Goal: Information Seeking & Learning: Learn about a topic

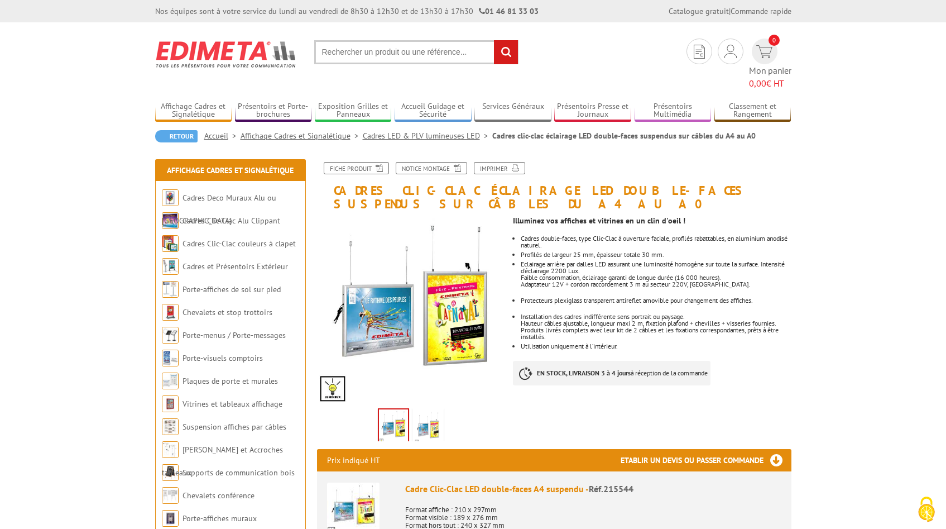
click at [451, 131] on link "Cadres LED & PLV lumineuses LED" at bounding box center [428, 136] width 130 height 10
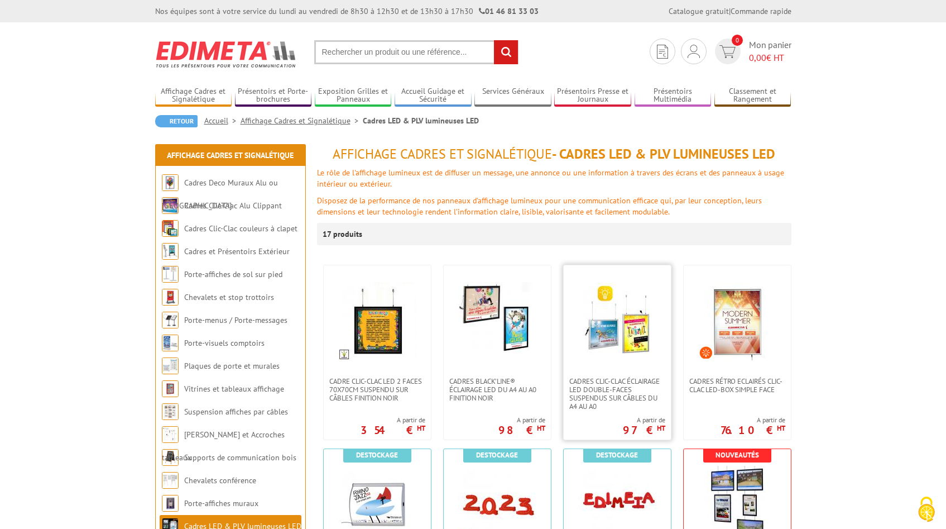
click at [640, 350] on img at bounding box center [617, 321] width 78 height 78
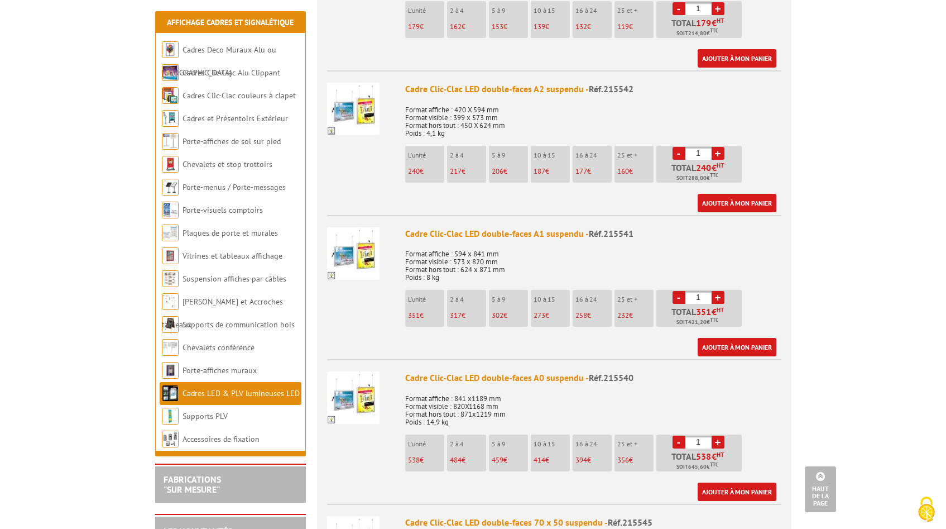
scroll to position [673, 0]
click at [412, 322] on li "L'unité 351 €" at bounding box center [424, 308] width 39 height 37
